Goal: Task Accomplishment & Management: Complete application form

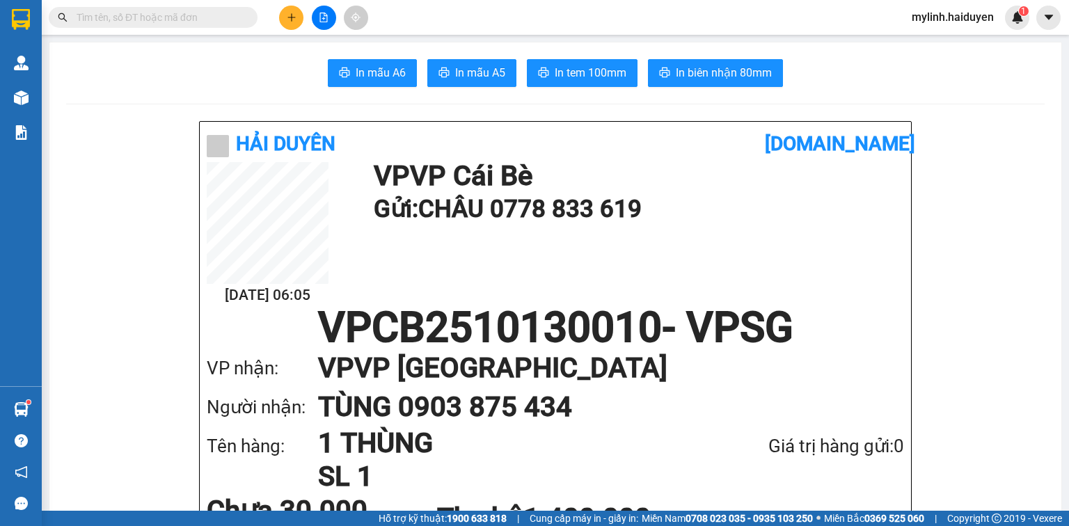
scroll to position [457, 0]
click at [188, 19] on input "text" at bounding box center [159, 17] width 164 height 15
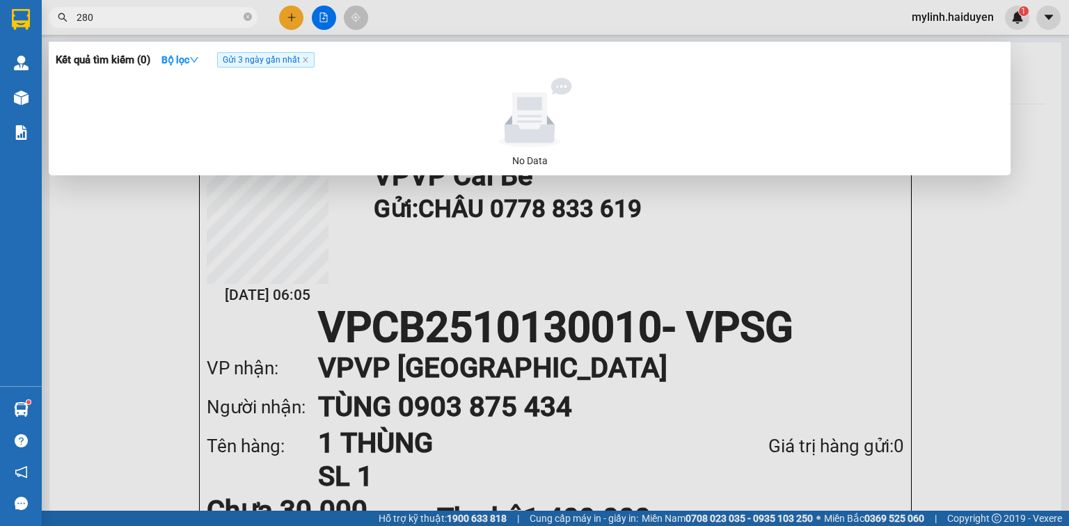
type input "2805"
click at [249, 18] on icon "close-circle" at bounding box center [248, 17] width 8 height 8
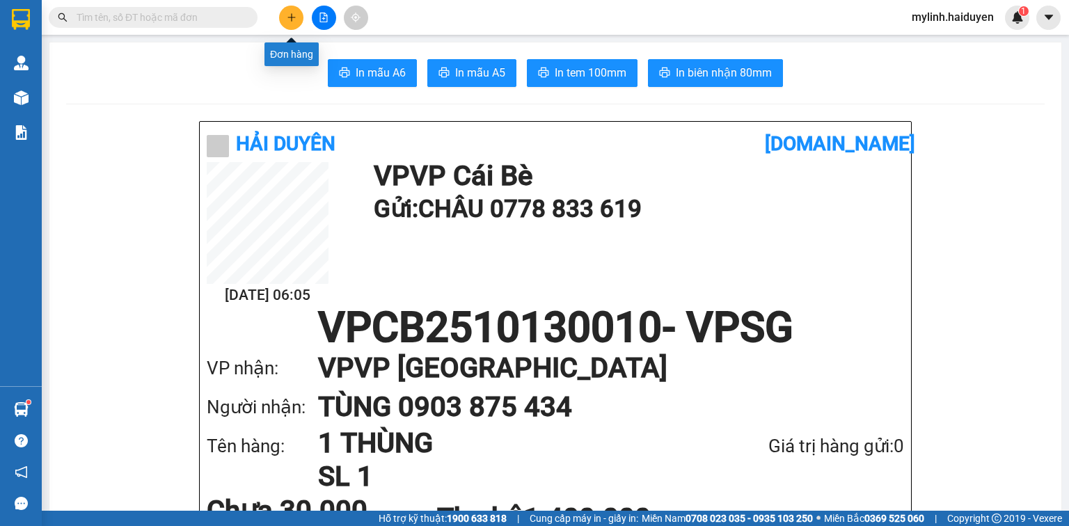
click at [290, 20] on icon "plus" at bounding box center [292, 18] width 10 height 10
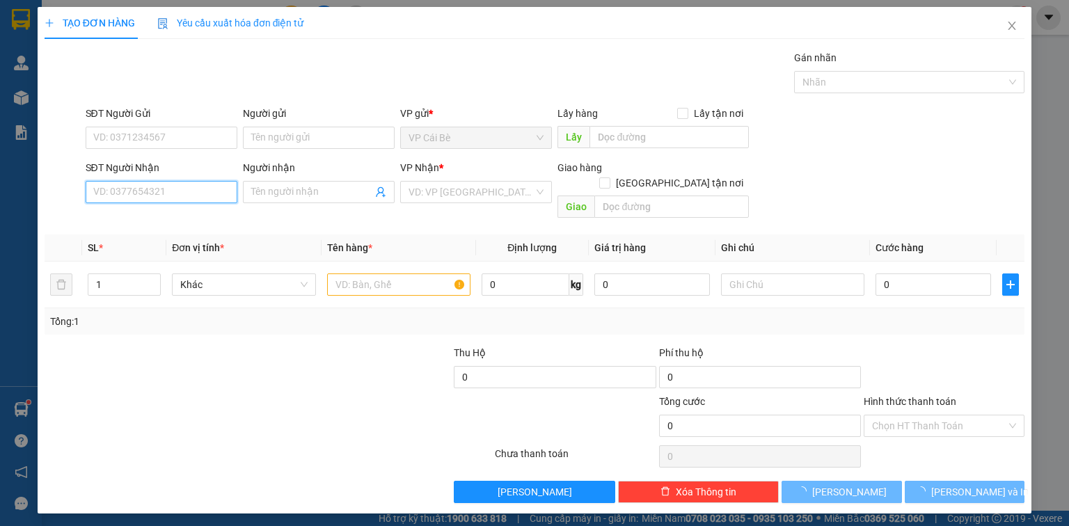
click at [209, 195] on input "SĐT Người Nhận" at bounding box center [162, 192] width 152 height 22
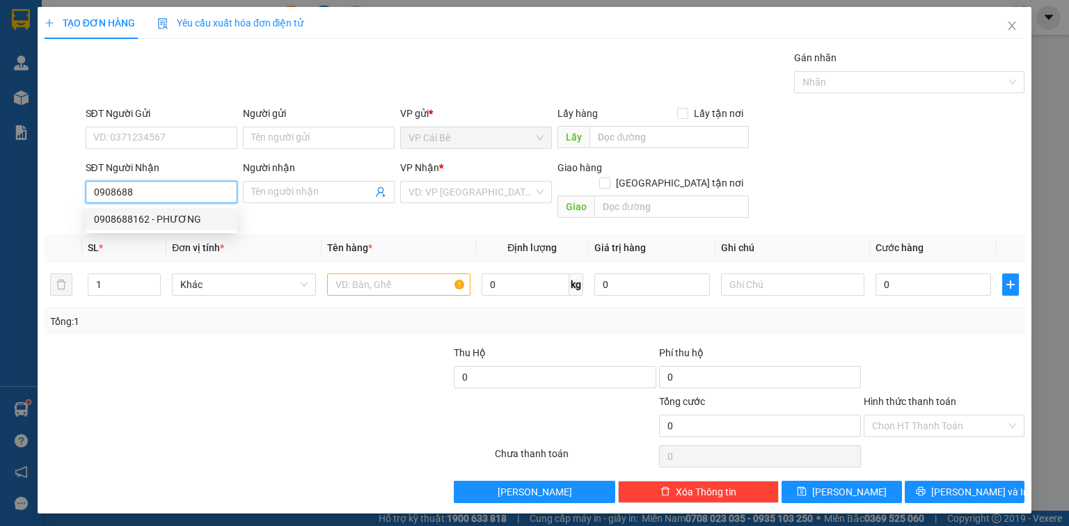
click at [134, 218] on div "0908688162 - PHƯƠNG" at bounding box center [161, 219] width 135 height 15
type input "0908688162"
type input "PHƯƠNG"
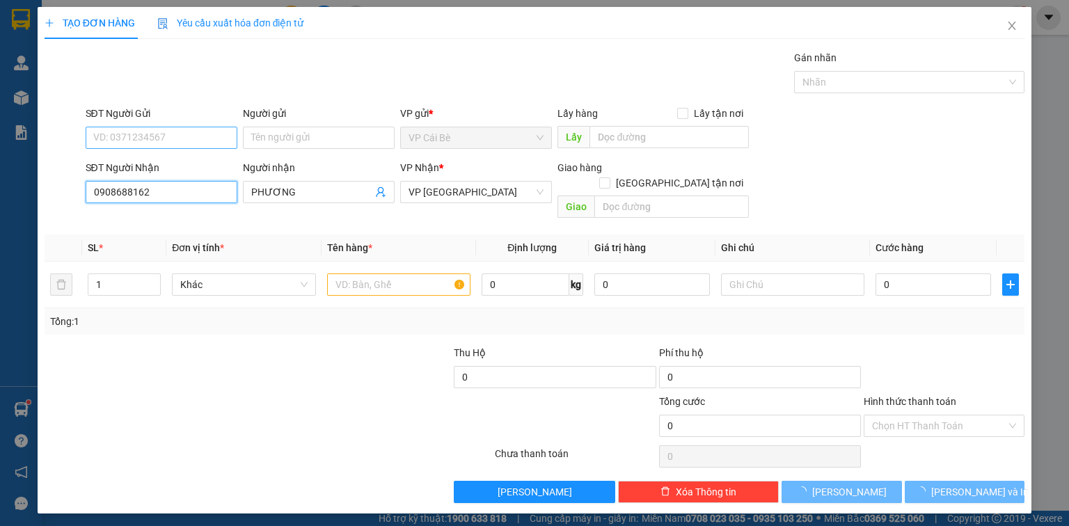
type input "20.000"
type input "0908688162"
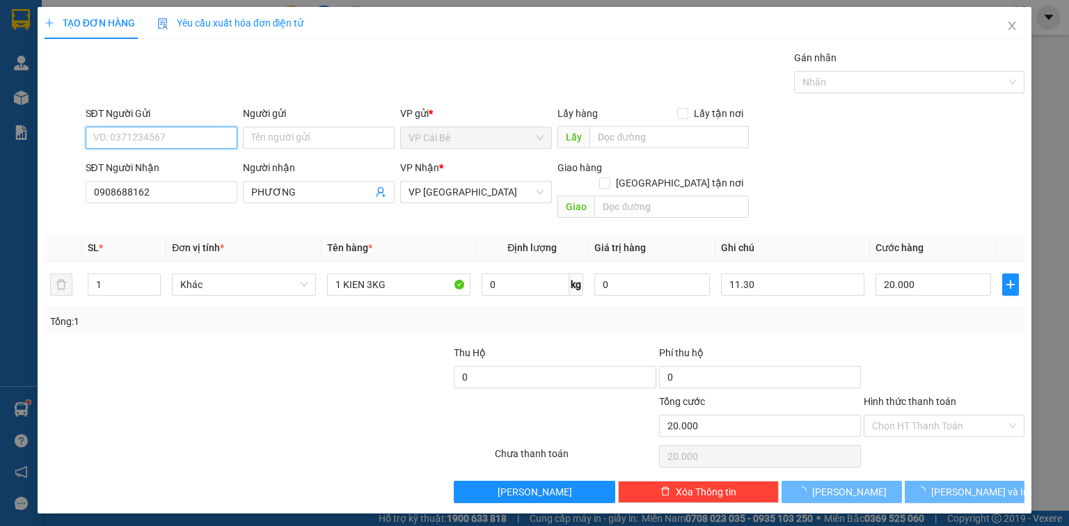
click at [129, 130] on input "SĐT Người Gửi" at bounding box center [162, 138] width 152 height 22
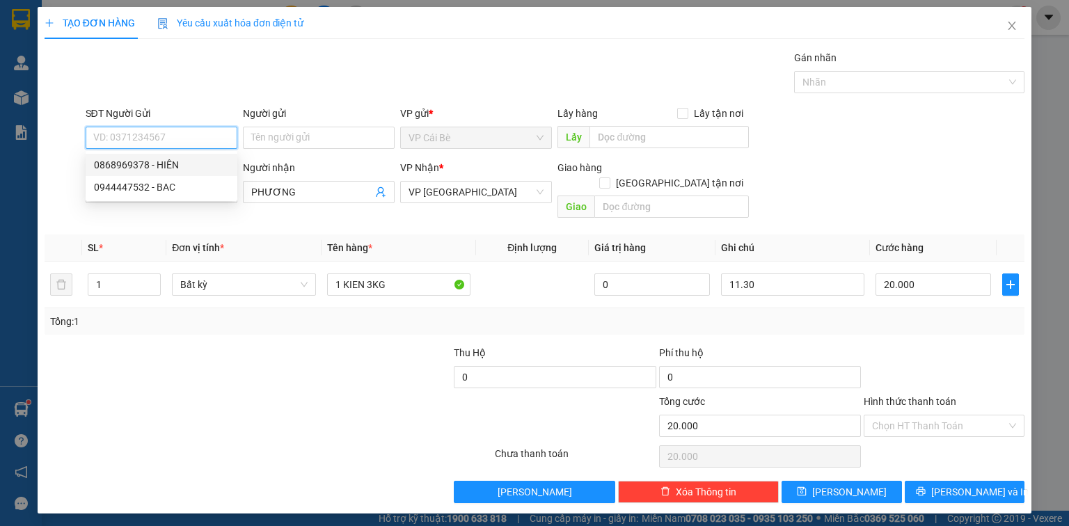
click at [165, 165] on div "0868969378 - HIÊN" at bounding box center [161, 164] width 135 height 15
type input "0868969378"
type input "HIÊN"
type input "CẦU BÀ TỒN"
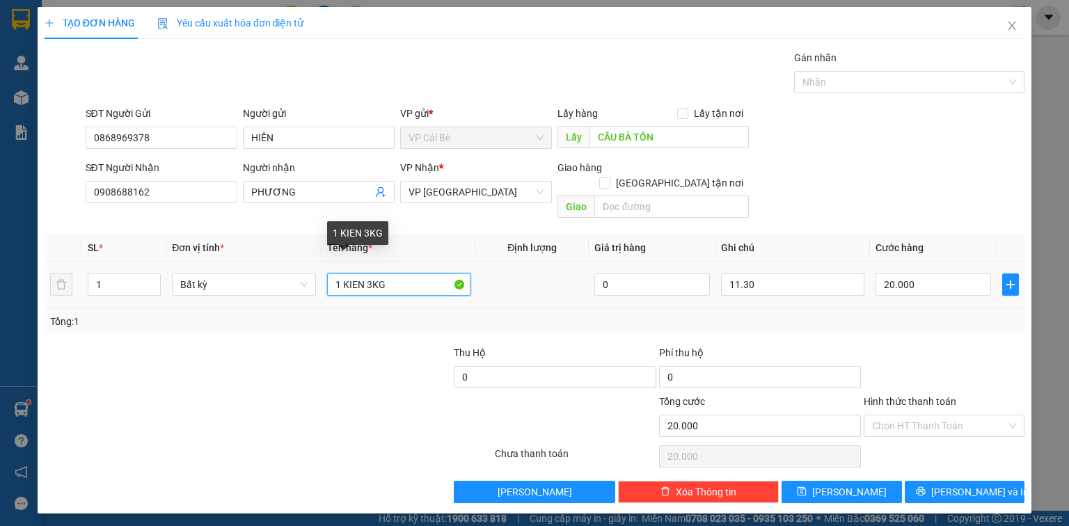
click at [365, 276] on input "1 KIEN 3KG" at bounding box center [398, 285] width 143 height 22
type input "1 KIEN2KG"
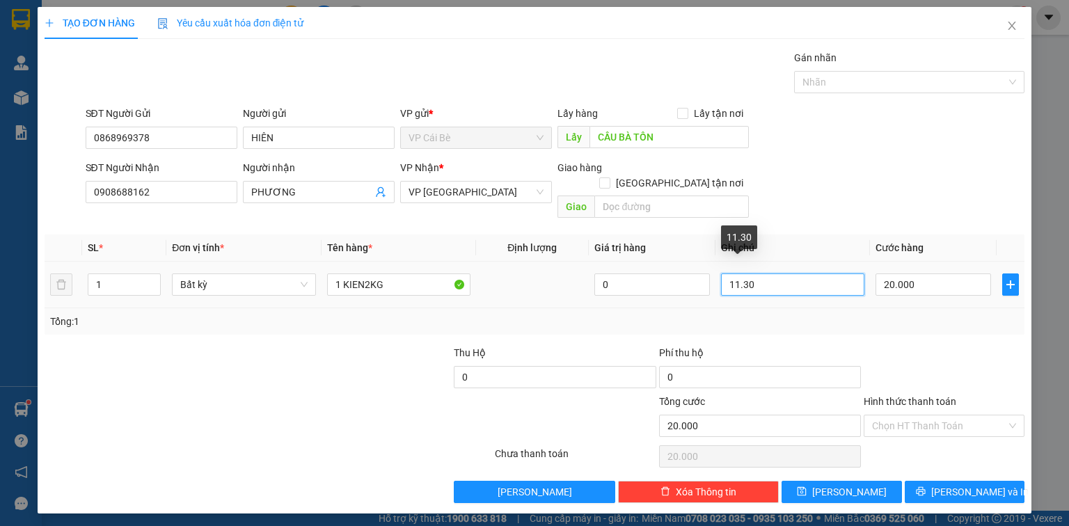
drag, startPoint x: 738, startPoint y: 272, endPoint x: 729, endPoint y: 279, distance: 11.9
click at [729, 279] on input "11.30" at bounding box center [792, 285] width 143 height 22
type input "8.30"
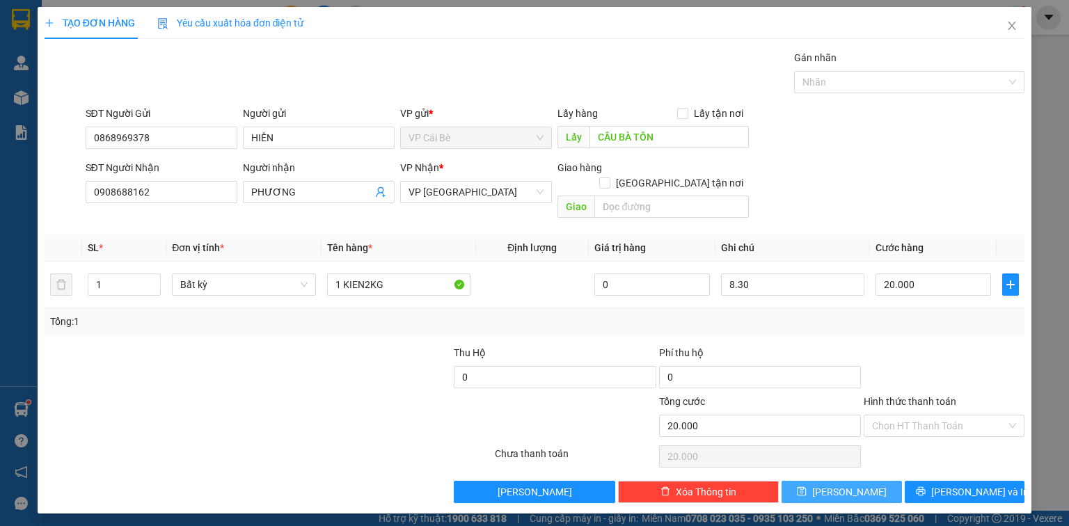
click at [868, 481] on button "[PERSON_NAME]" at bounding box center [842, 492] width 120 height 22
type input "0"
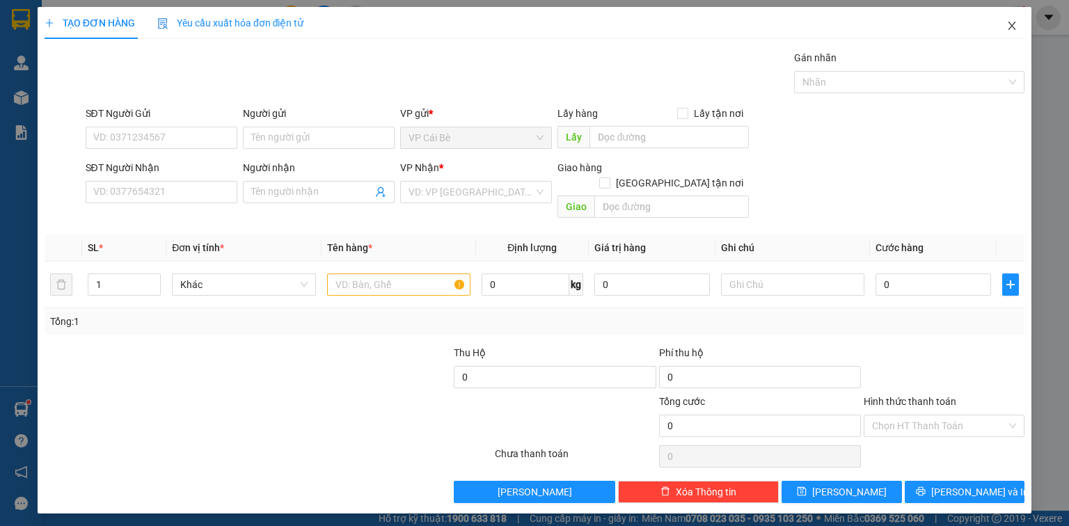
click at [1014, 26] on icon "close" at bounding box center [1012, 25] width 11 height 11
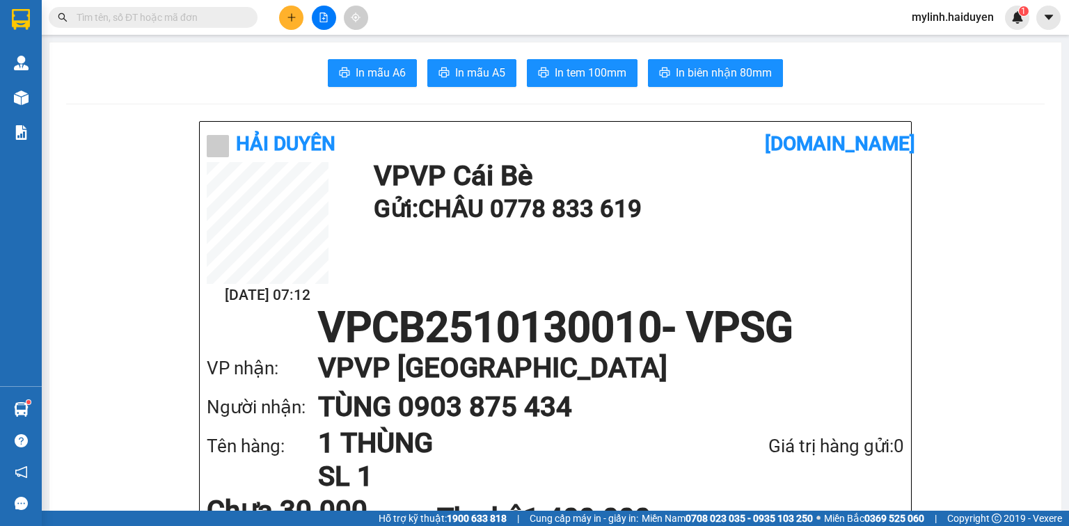
click at [283, 22] on button at bounding box center [291, 18] width 24 height 24
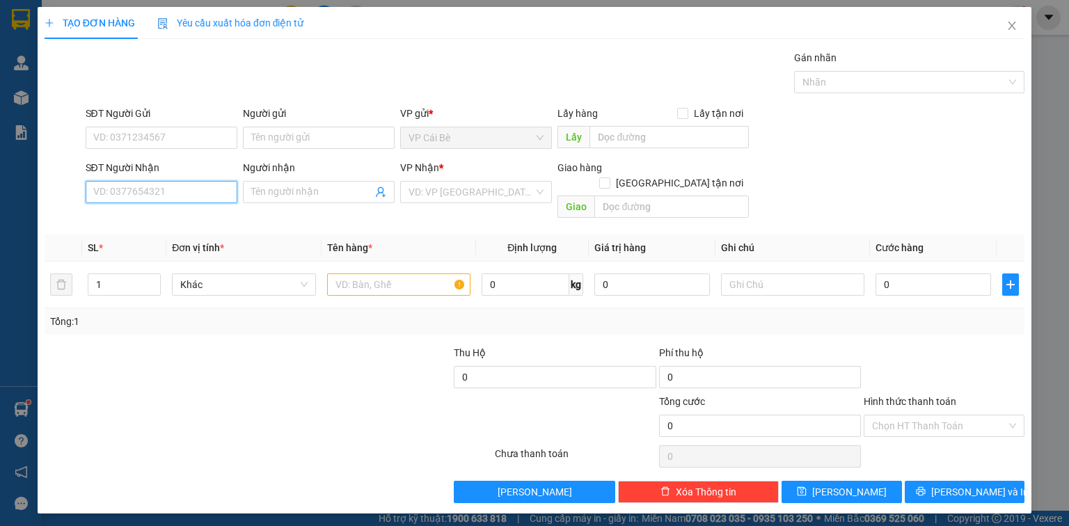
click at [181, 195] on input "SĐT Người Nhận" at bounding box center [162, 192] width 152 height 22
click at [135, 219] on div "0776318663" at bounding box center [161, 219] width 135 height 15
type input "0776318663"
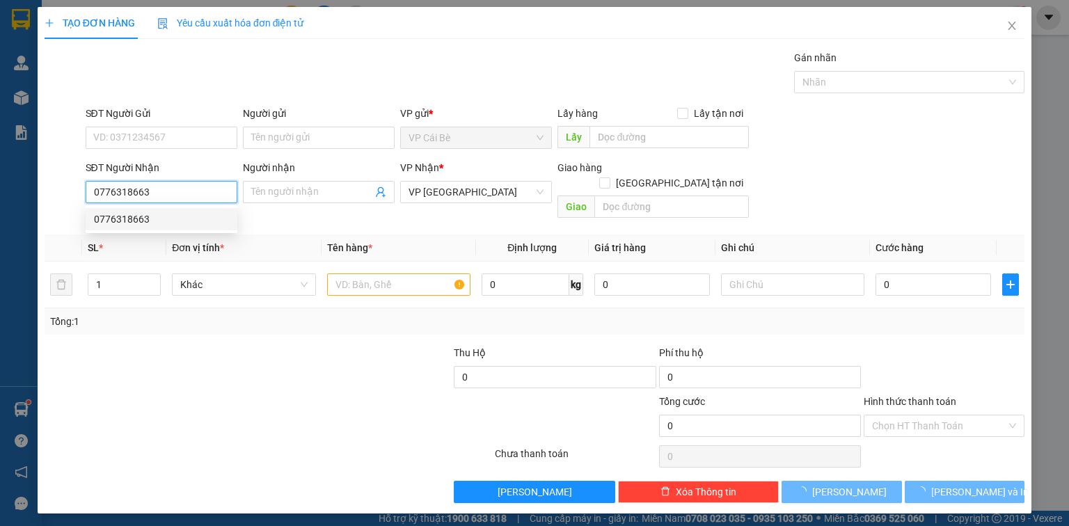
type input "20.000"
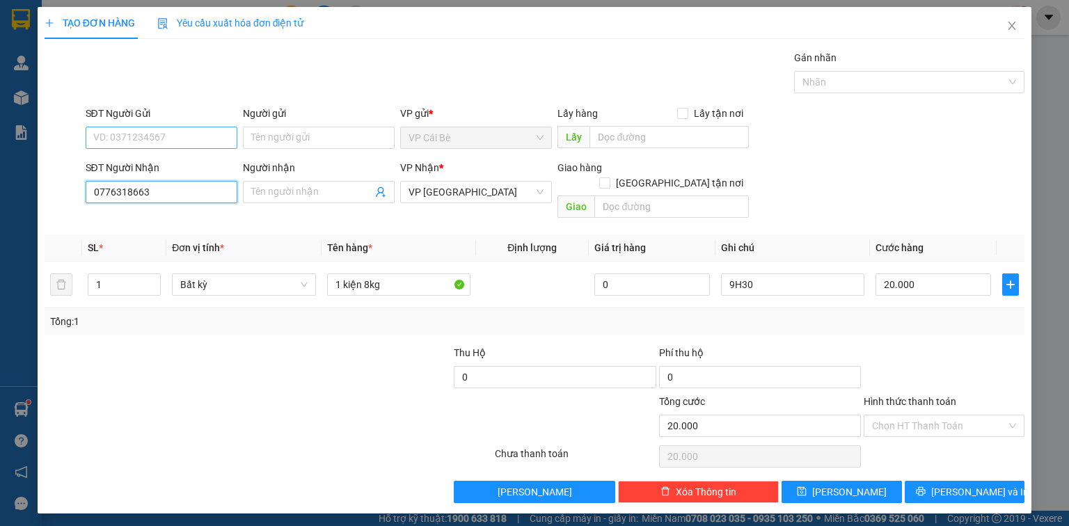
type input "0776318663"
click at [132, 136] on input "SĐT Người Gửi" at bounding box center [162, 138] width 152 height 22
click at [145, 166] on div "0907467024 - 6 DIỆU" at bounding box center [161, 164] width 135 height 15
type input "0907467024"
type input "6 DIỆU"
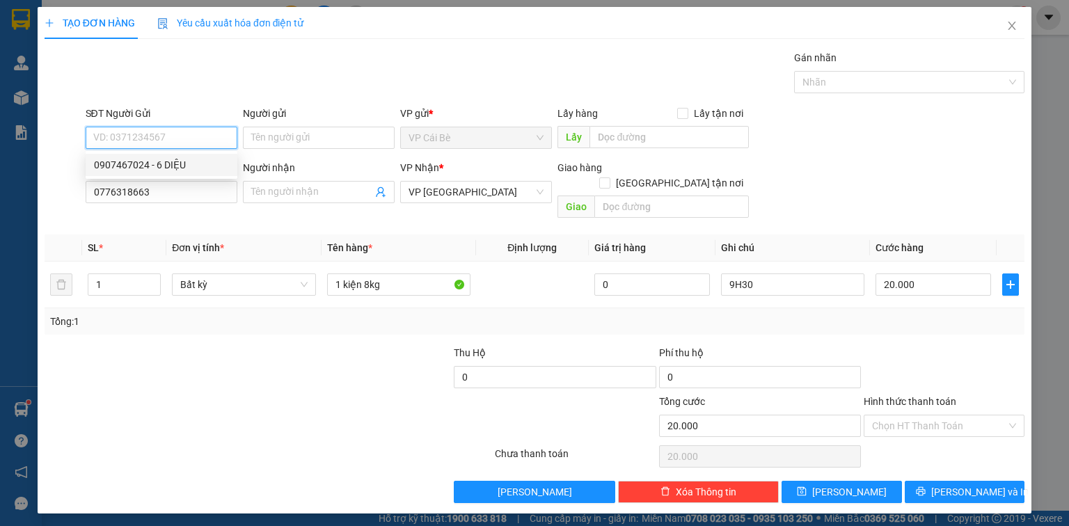
type input "LX 6 DIỆU"
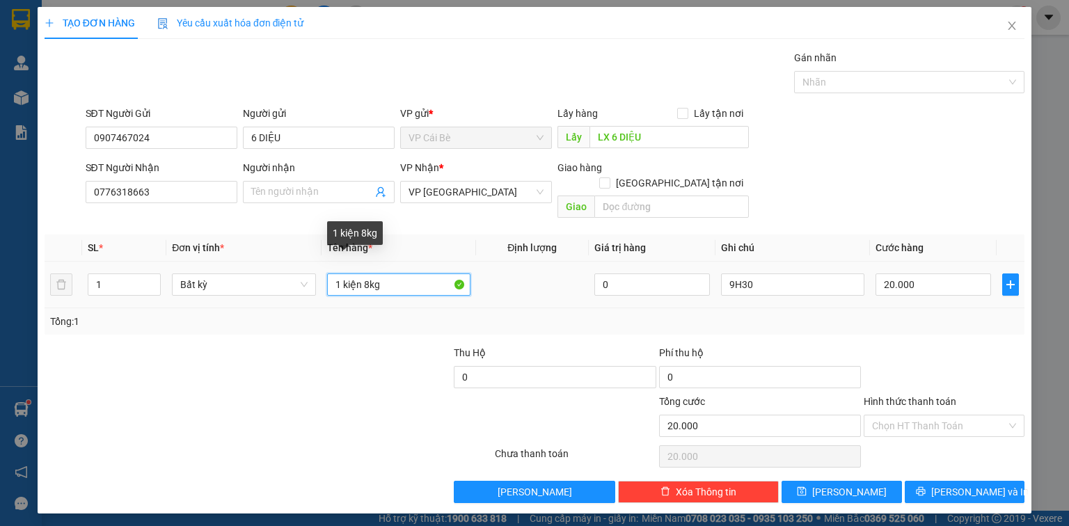
click at [365, 274] on input "1 kiện 8kg" at bounding box center [398, 285] width 143 height 22
type input "1 kiện 5kg"
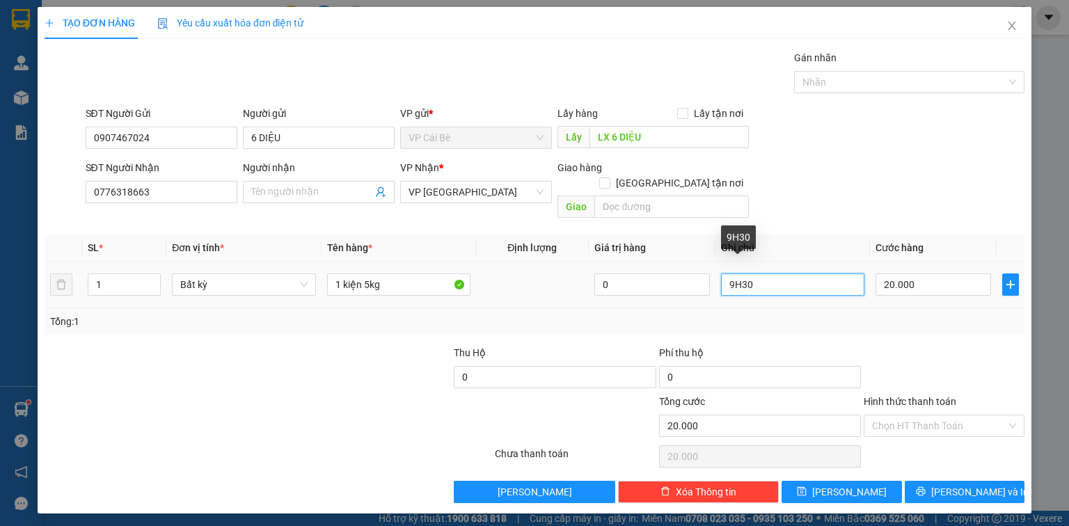
drag, startPoint x: 735, startPoint y: 274, endPoint x: 728, endPoint y: 277, distance: 7.5
click at [728, 277] on input "9H30" at bounding box center [792, 285] width 143 height 22
type input "7H30"
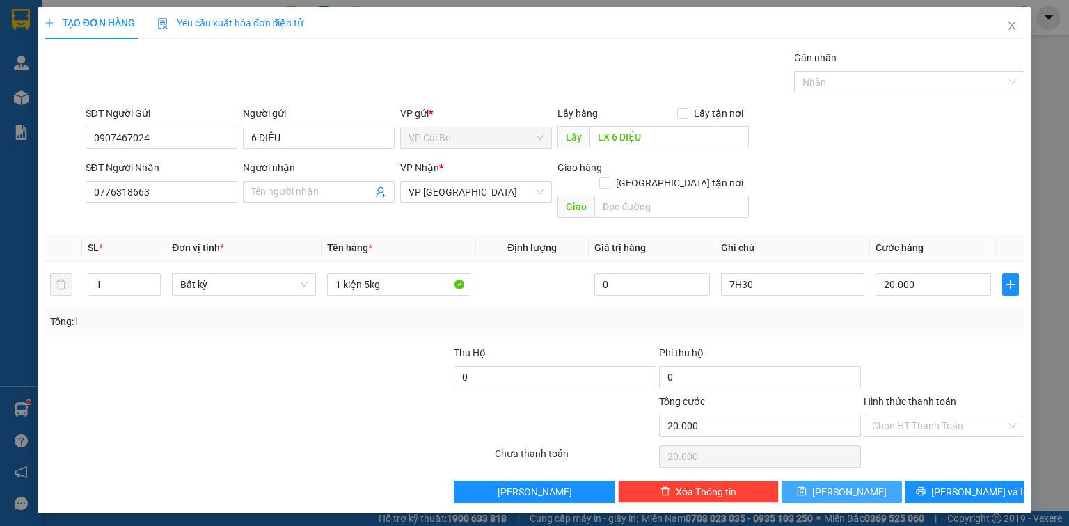
click at [865, 481] on button "[PERSON_NAME]" at bounding box center [842, 492] width 120 height 22
type input "0"
